Goal: Information Seeking & Learning: Learn about a topic

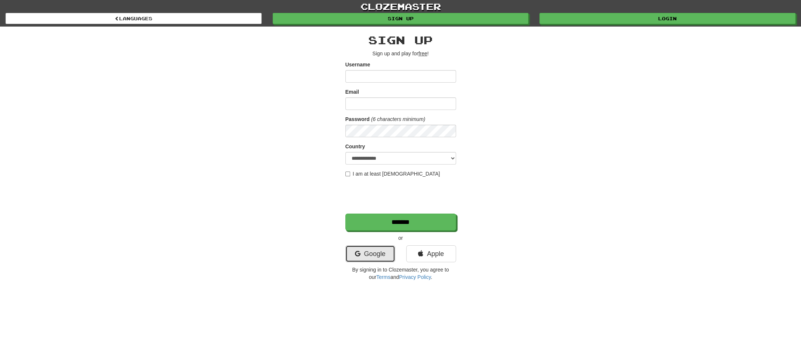
click at [377, 250] on link "Google" at bounding box center [370, 253] width 50 height 17
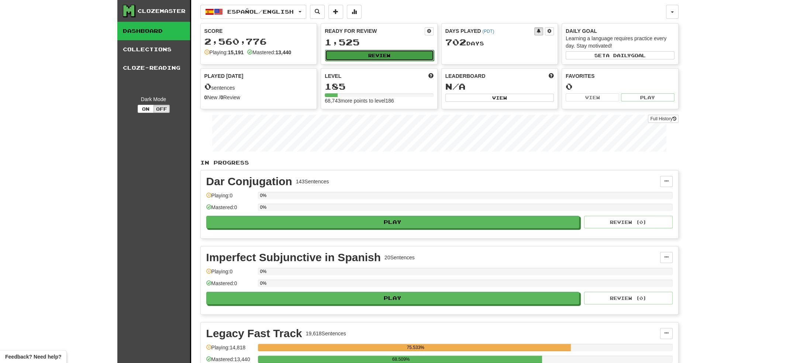
click at [378, 51] on button "Review" at bounding box center [379, 55] width 109 height 11
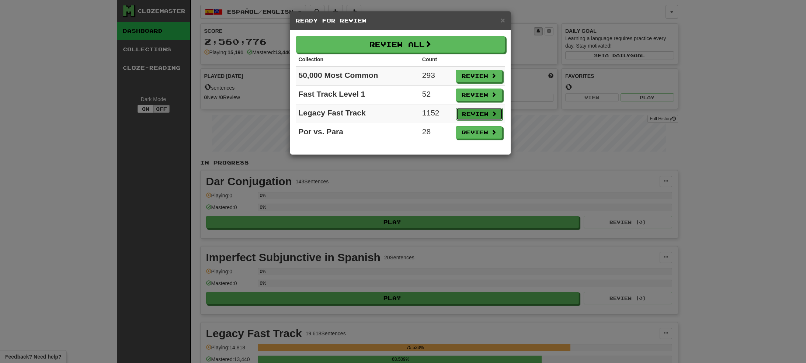
click at [470, 114] on button "Review" at bounding box center [479, 114] width 46 height 13
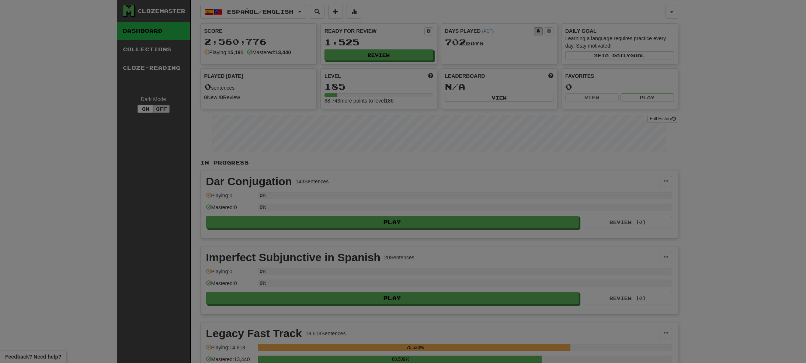
select select "********"
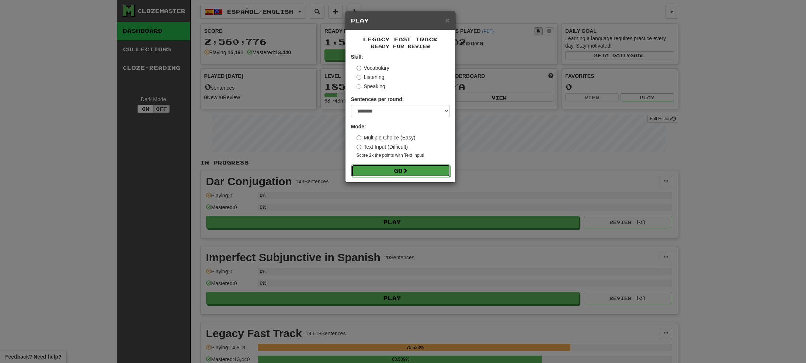
click at [386, 172] on button "Go" at bounding box center [400, 170] width 99 height 13
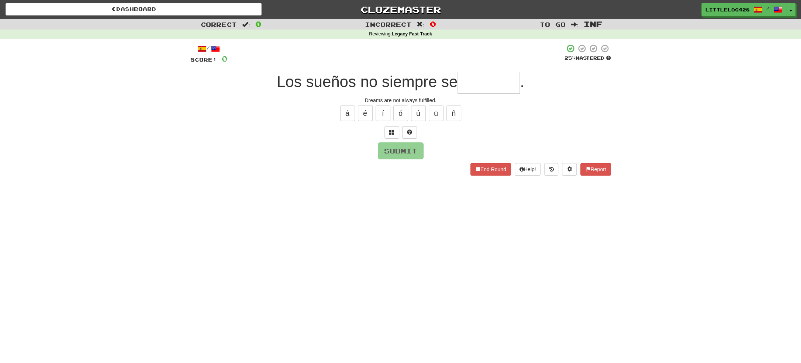
click at [491, 80] on input "text" at bounding box center [488, 83] width 62 height 22
click at [485, 86] on input "text" at bounding box center [488, 83] width 62 height 22
type input "*"
click at [490, 70] on div "/ Score: 0 25 % Mastered Los sueños no siempre se . Dreams are not always fulfi…" at bounding box center [400, 109] width 420 height 131
click at [494, 78] on input "text" at bounding box center [488, 83] width 62 height 22
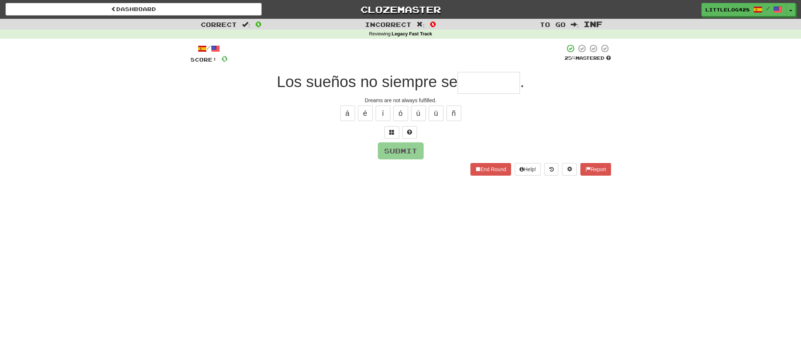
click at [482, 75] on input "text" at bounding box center [488, 83] width 62 height 22
type input "*"
